Goal: Navigation & Orientation: Find specific page/section

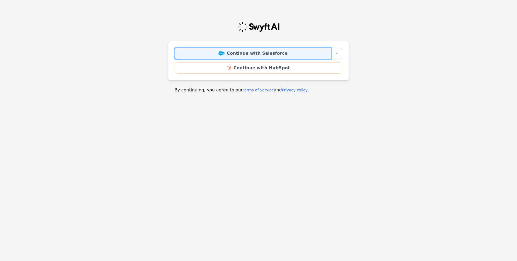
click at [260, 56] on link "Continue with Salesforce" at bounding box center [253, 53] width 156 height 11
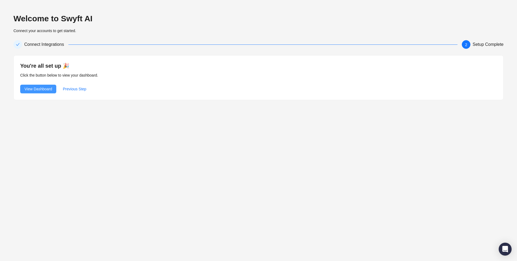
click at [45, 88] on span "View Dashboard" at bounding box center [38, 89] width 27 height 6
